Goal: Task Accomplishment & Management: Complete application form

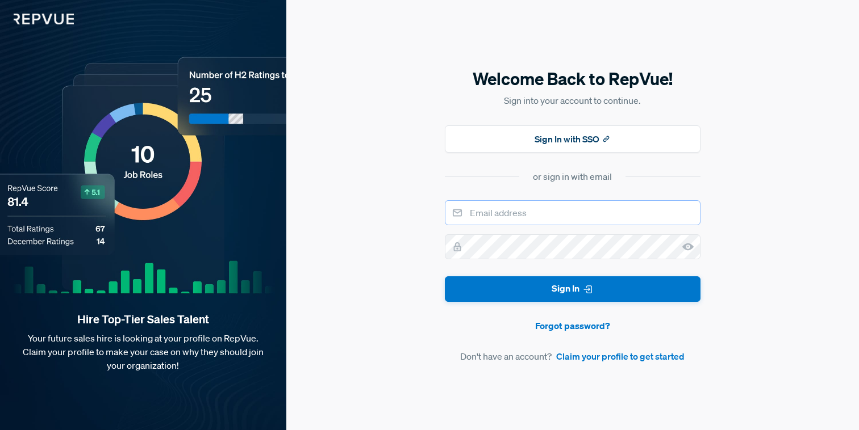
click at [489, 212] on input "email" at bounding box center [573, 212] width 256 height 25
type input "[PERSON_NAME][EMAIL_ADDRESS][DOMAIN_NAME]"
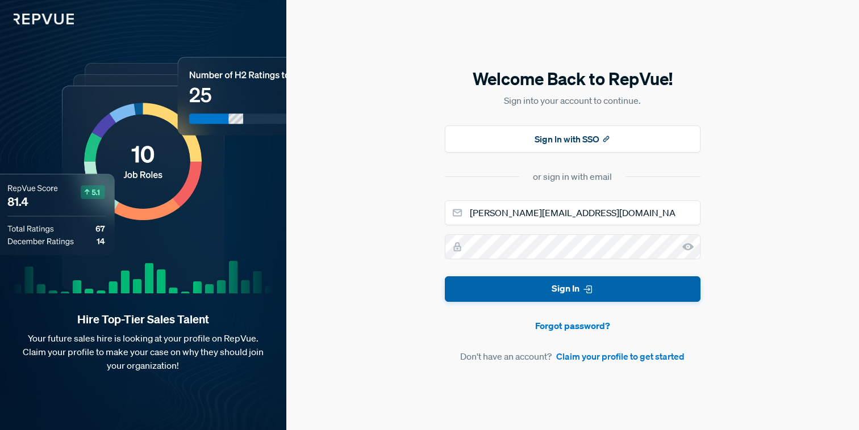
click at [537, 295] on button "Sign In" at bounding box center [573, 290] width 256 height 26
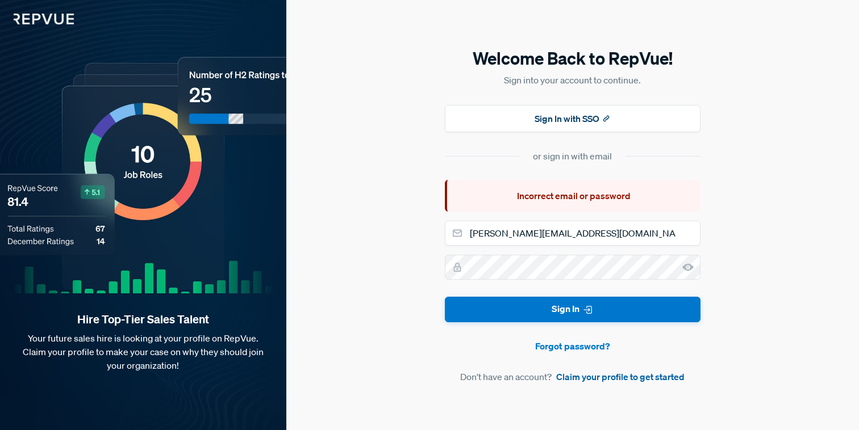
click at [590, 379] on link "Claim your profile to get started" at bounding box center [620, 377] width 128 height 14
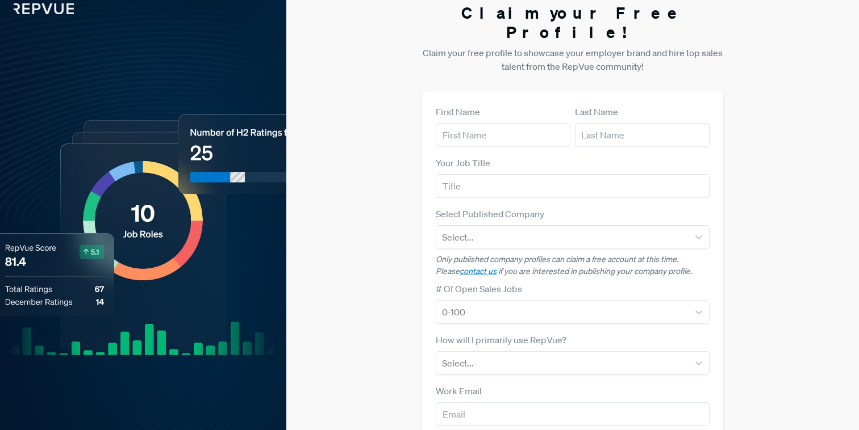
scroll to position [11, 0]
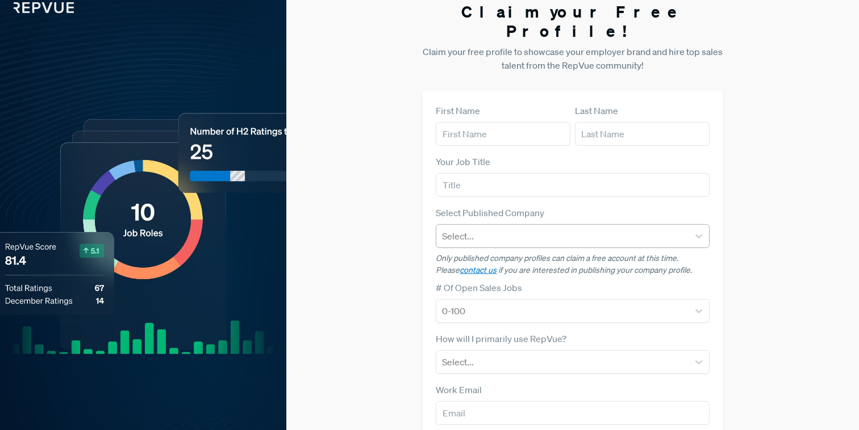
click at [582, 226] on div "Select..." at bounding box center [562, 236] width 252 height 20
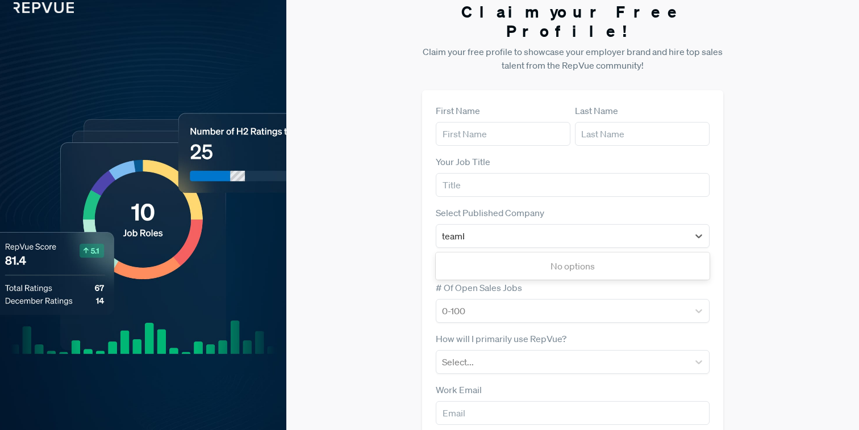
type input "teambr"
click at [492, 255] on div "TeamBridge" at bounding box center [572, 266] width 273 height 23
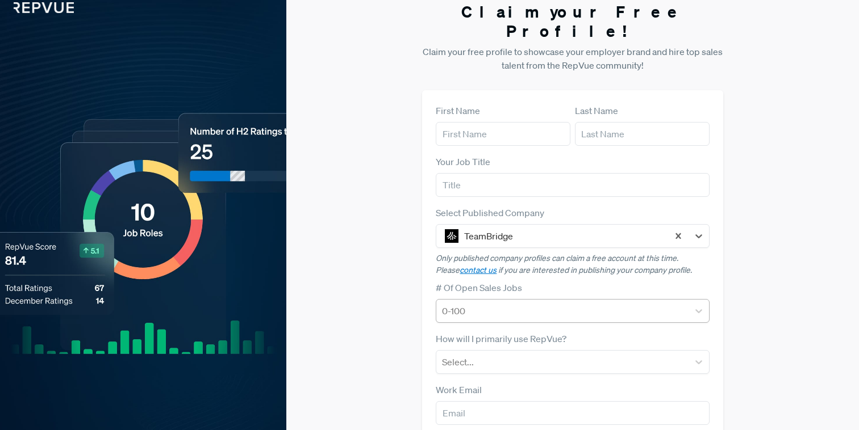
click at [495, 303] on div at bounding box center [562, 311] width 240 height 16
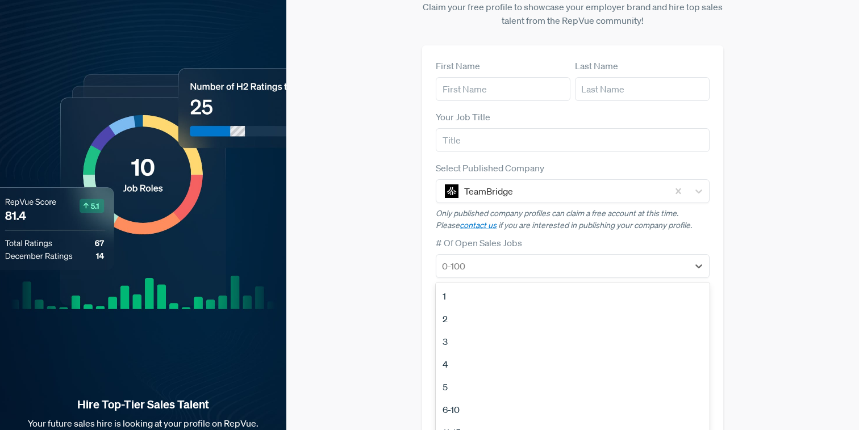
scroll to position [64, 0]
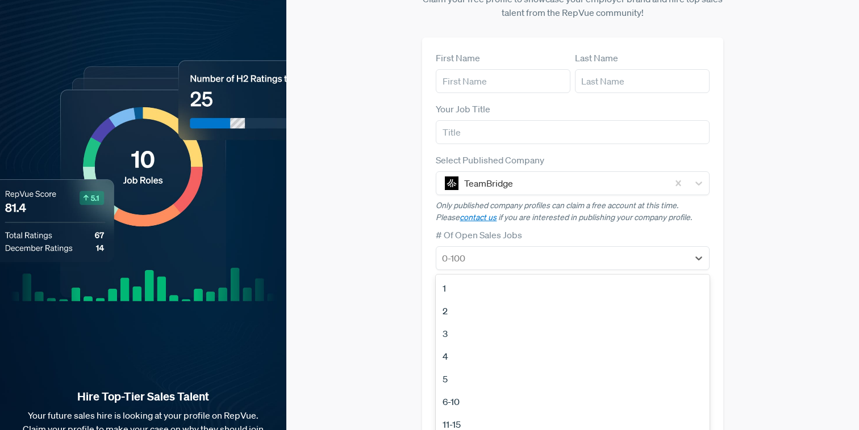
click at [453, 300] on div "2" at bounding box center [572, 311] width 273 height 23
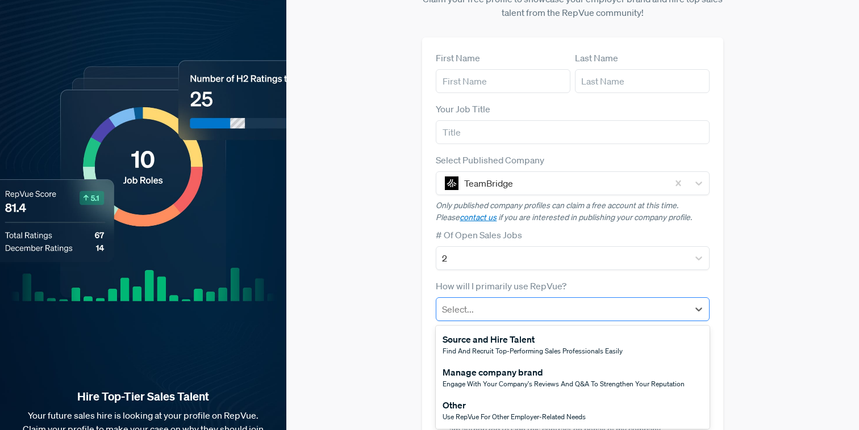
click at [483, 302] on div at bounding box center [562, 310] width 240 height 16
click at [487, 366] on div "Manage company brand" at bounding box center [563, 373] width 242 height 14
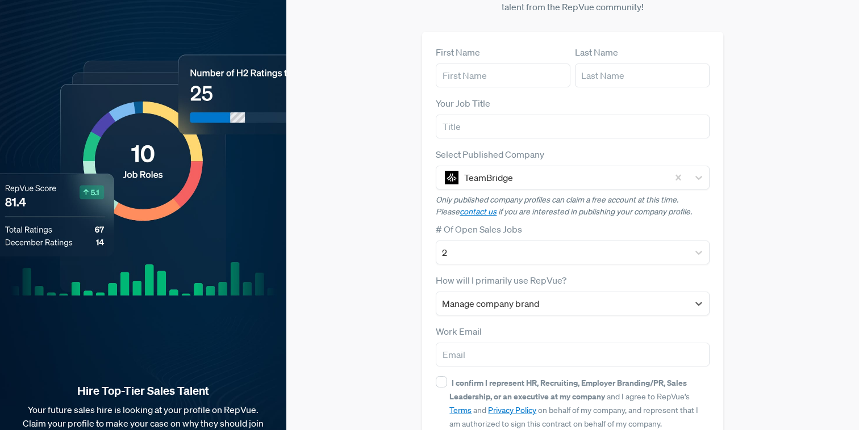
scroll to position [70, 0]
click at [443, 376] on input "I confirm I represent HR, Recruiting, Employer Branding/PR, Sales Leadership, o…" at bounding box center [441, 381] width 11 height 11
checkbox input "true"
click at [460, 342] on input "email" at bounding box center [572, 354] width 273 height 24
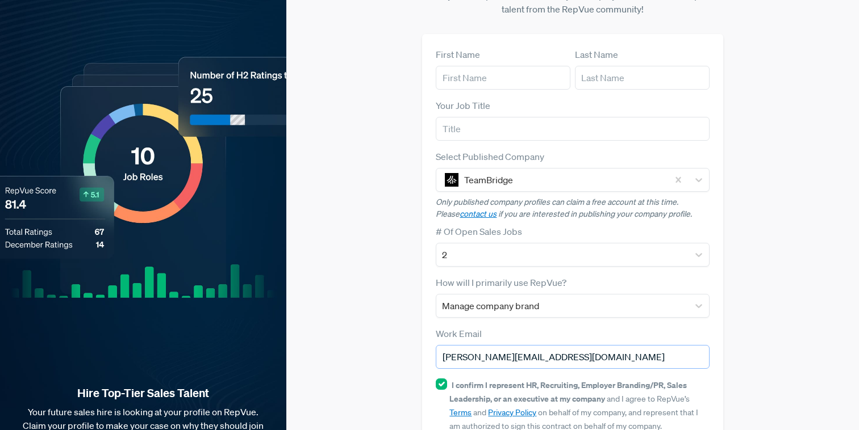
scroll to position [57, 0]
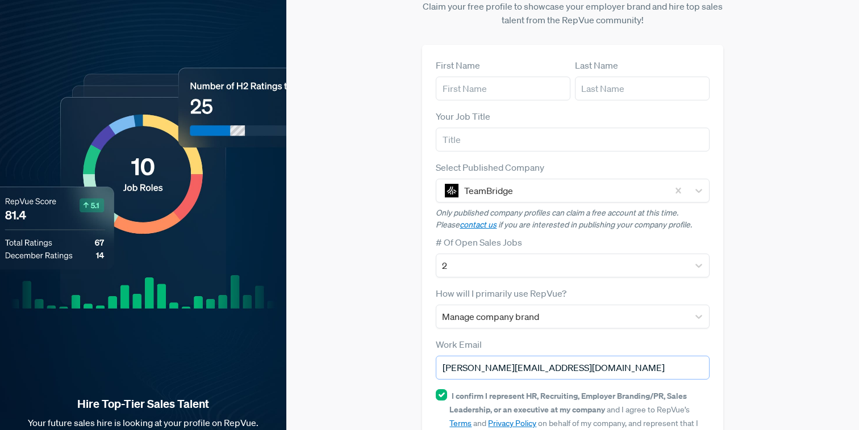
type input "[PERSON_NAME][EMAIL_ADDRESS][DOMAIN_NAME]"
click at [496, 128] on input "text" at bounding box center [572, 140] width 273 height 24
type input "Head of People"
click at [491, 77] on input "text" at bounding box center [503, 89] width 135 height 24
type input "[PERSON_NAME]"
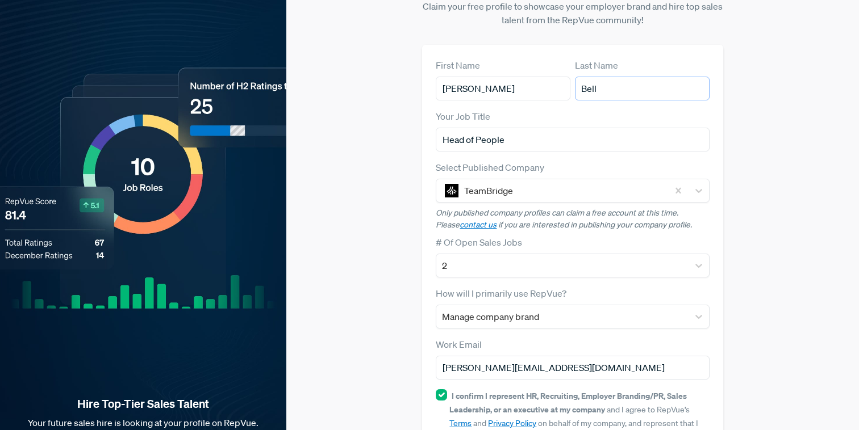
scroll to position [122, 0]
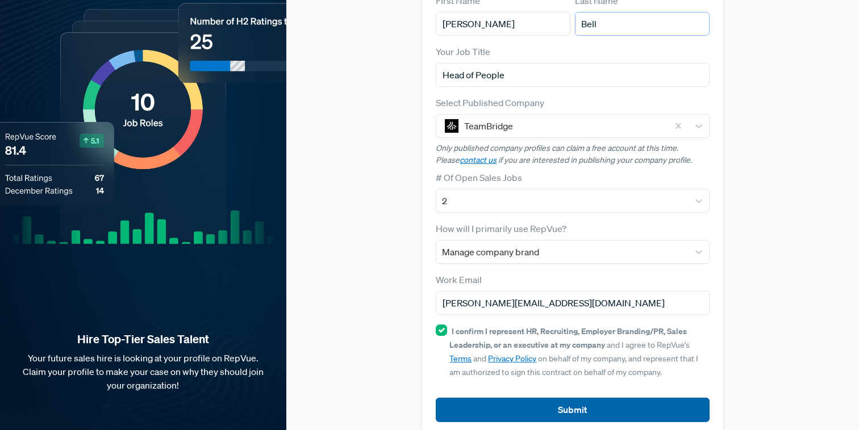
type input "Bell"
click at [469, 398] on button "Submit" at bounding box center [572, 410] width 273 height 24
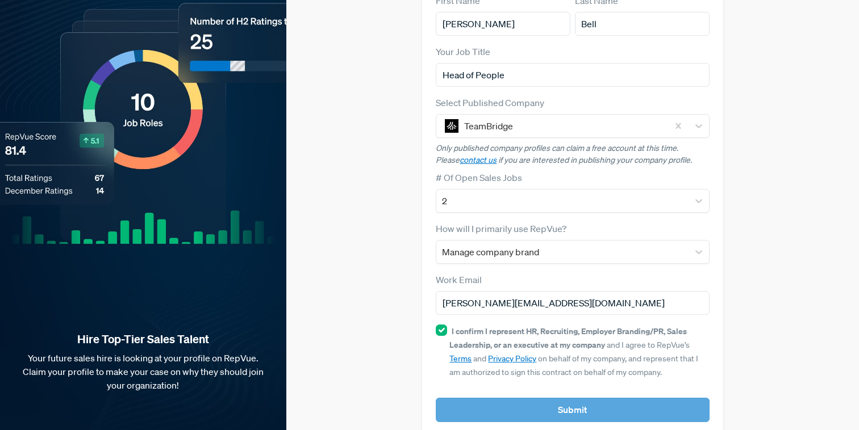
scroll to position [0, 0]
